Goal: Find specific page/section: Find specific page/section

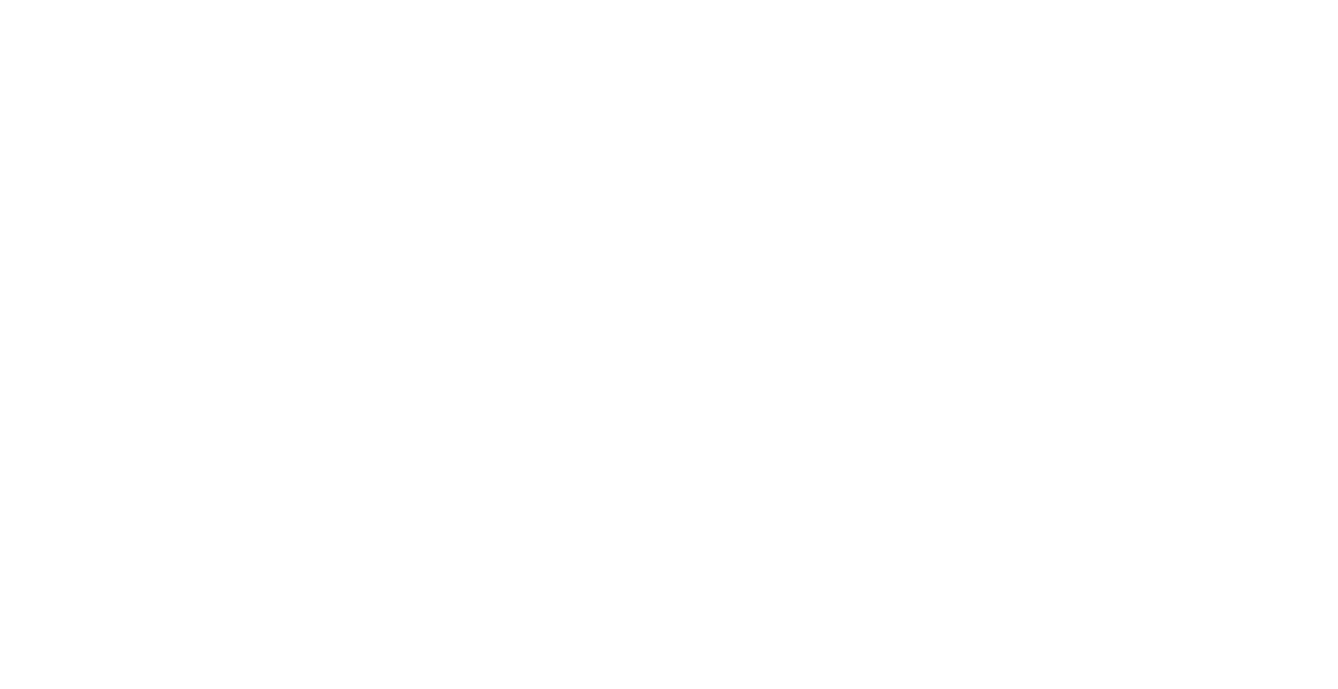
select select "Song"
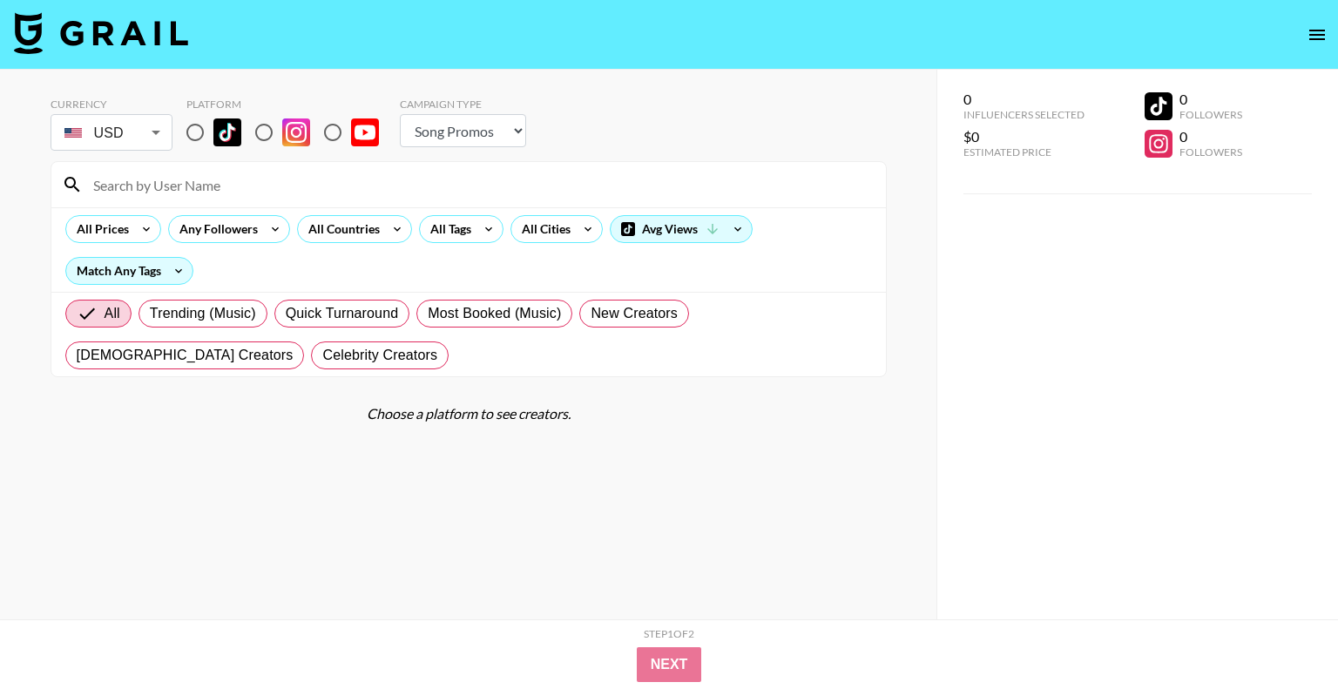
click at [103, 138] on body "Currency USD USD ​ Platform Campaign Type Choose Type... Song Promos Brand Prom…" at bounding box center [669, 379] width 1338 height 759
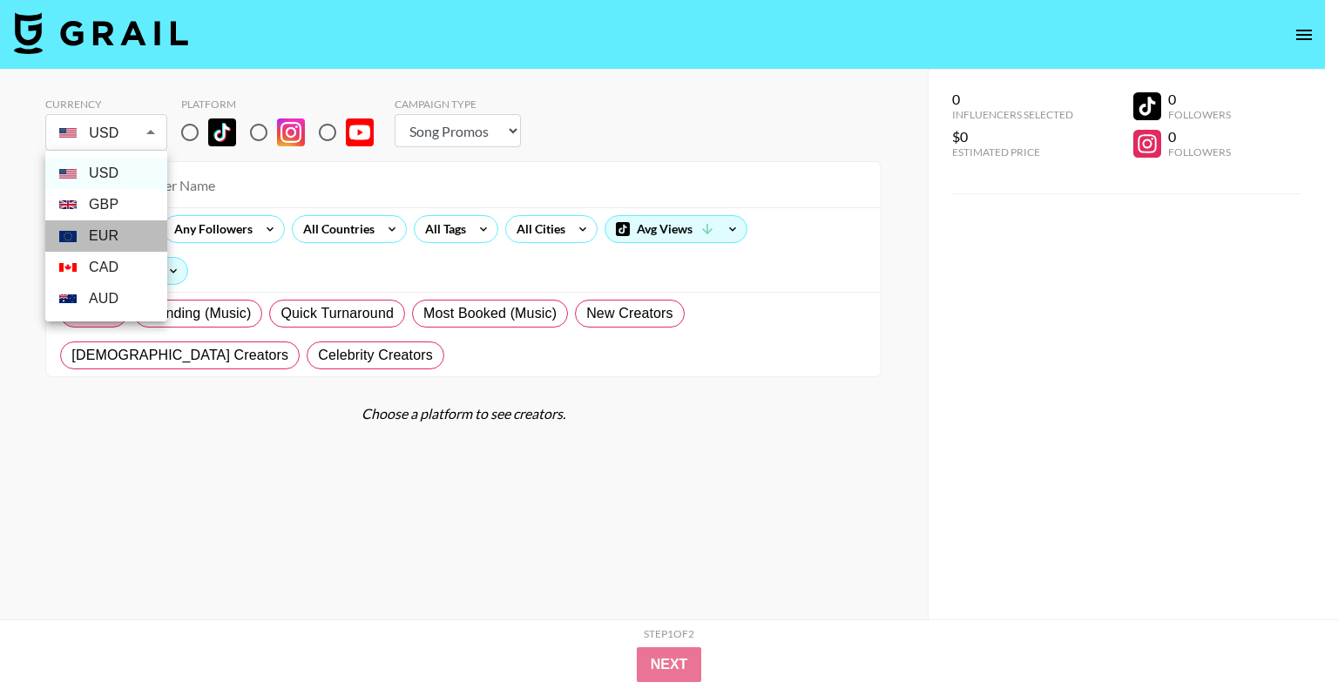
click at [118, 233] on li "EUR" at bounding box center [106, 235] width 122 height 31
type input "EUR"
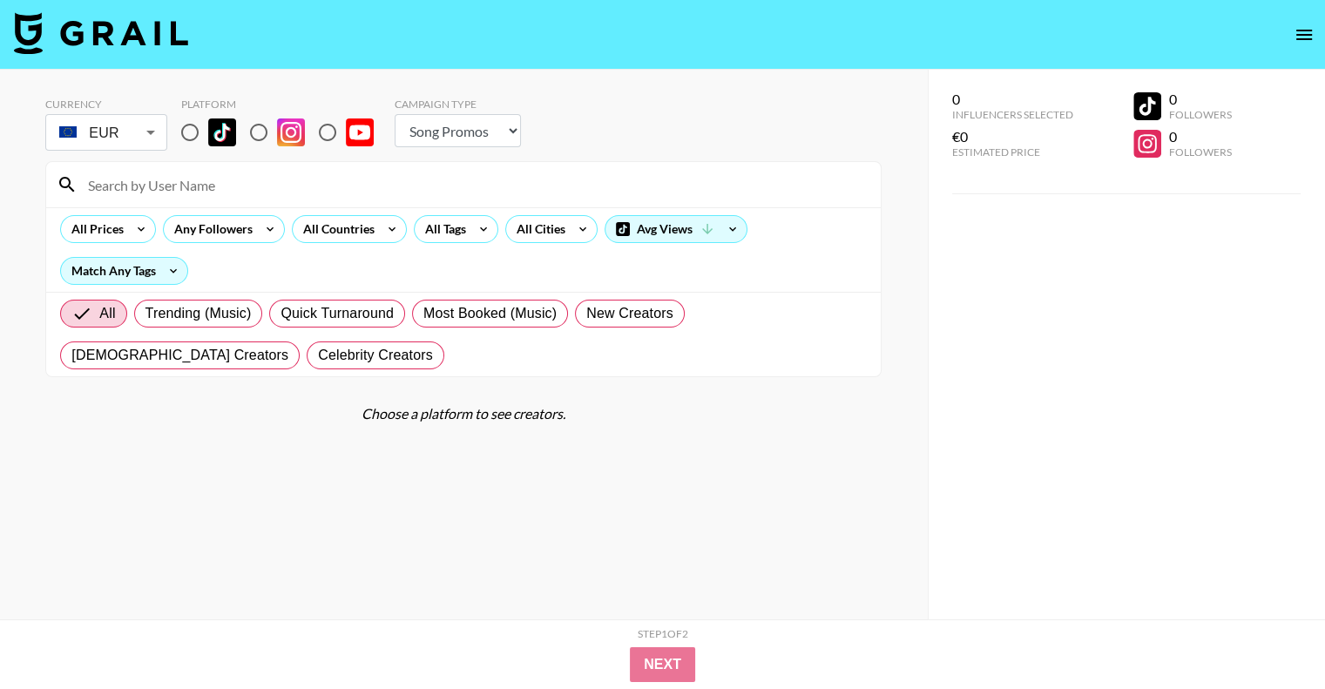
drag, startPoint x: 334, startPoint y: 132, endPoint x: 435, endPoint y: 148, distance: 102.4
click at [333, 132] on input "radio" at bounding box center [327, 132] width 37 height 37
radio input "true"
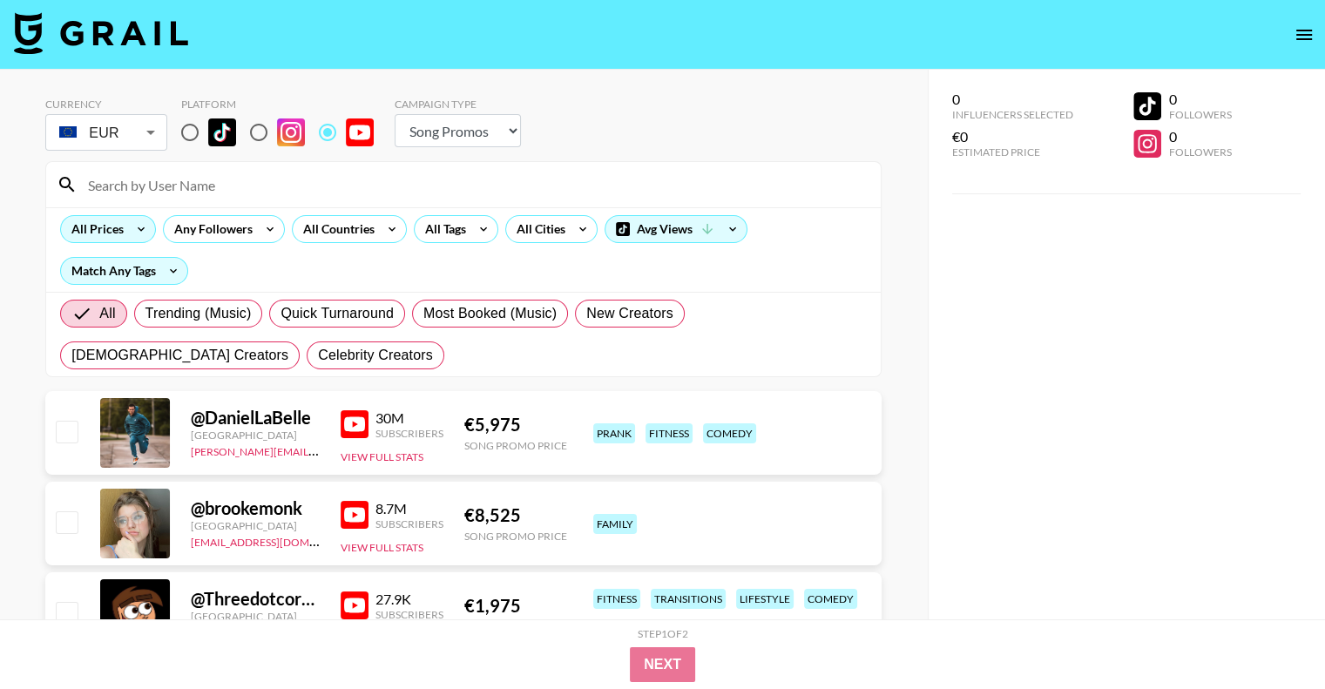
click at [118, 236] on div "All Prices" at bounding box center [94, 229] width 66 height 26
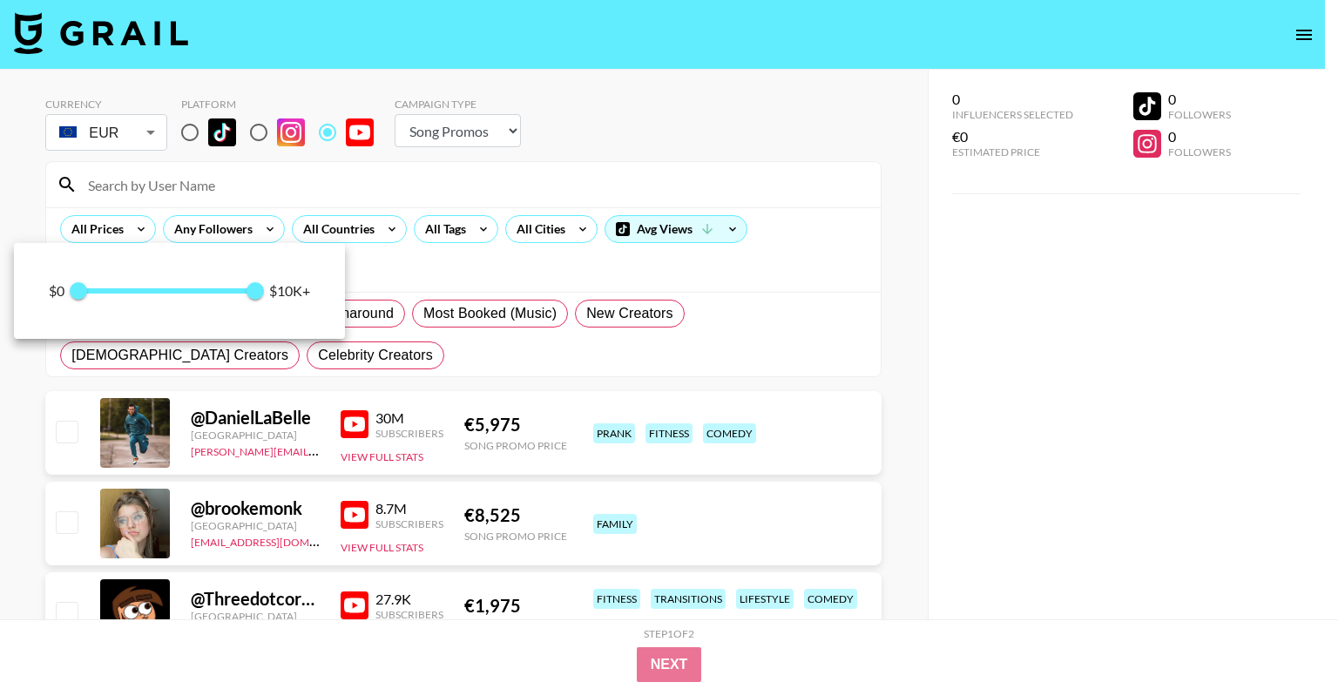
click at [669, 163] on div at bounding box center [669, 344] width 1338 height 689
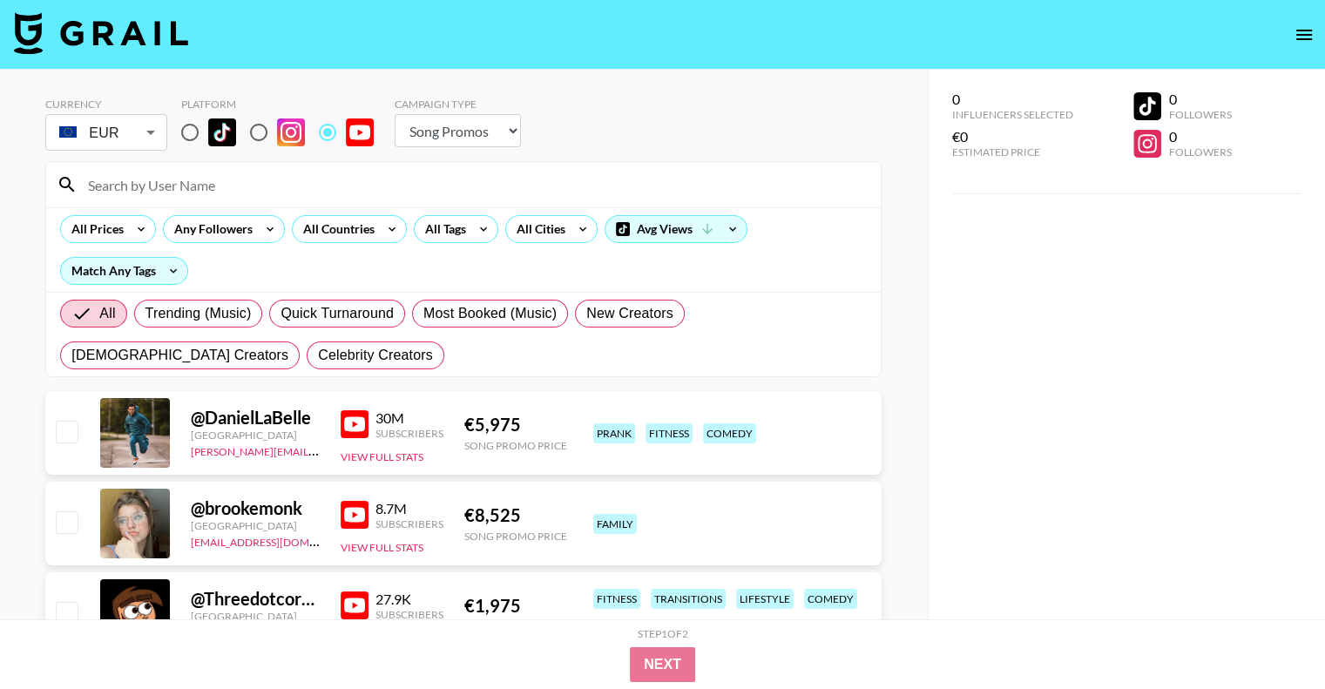
click at [495, 149] on div "Campaign Type Choose Type... Song Promos Brand Promos" at bounding box center [458, 126] width 126 height 57
click at [502, 133] on select "Choose Type... Song Promos Brand Promos" at bounding box center [458, 130] width 126 height 33
select select "Brand"
click at [395, 114] on select "Choose Type... Song Promos Brand Promos" at bounding box center [458, 130] width 126 height 33
